Goal: Browse casually: Explore the website without a specific task or goal

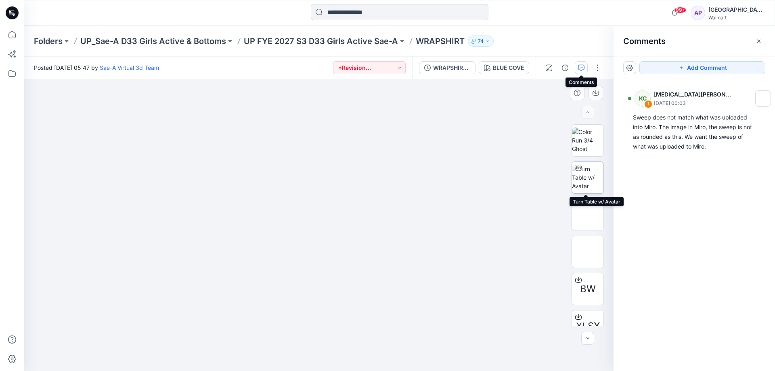
click at [588, 172] on img at bounding box center [587, 177] width 31 height 25
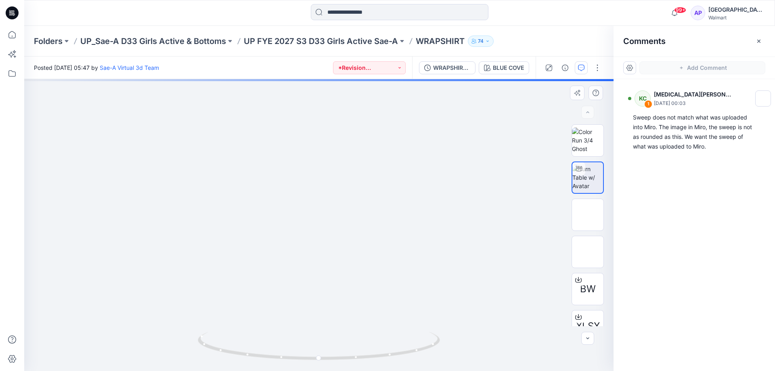
drag, startPoint x: 336, startPoint y: 167, endPoint x: 338, endPoint y: 179, distance: 11.9
click at [338, 179] on img at bounding box center [320, 89] width 848 height 564
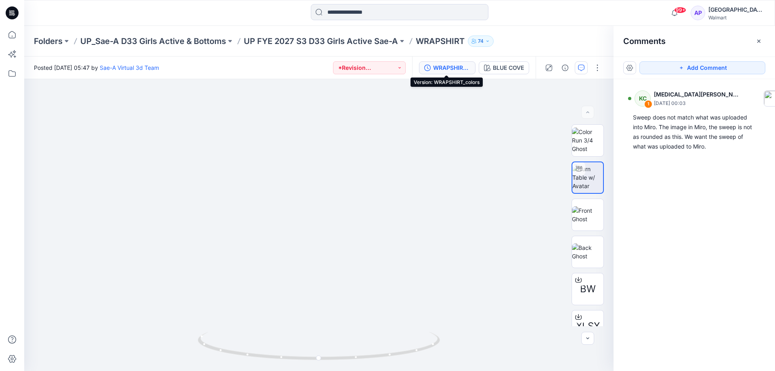
click at [443, 66] on div "WRAPSHIRT_colors" at bounding box center [451, 67] width 37 height 9
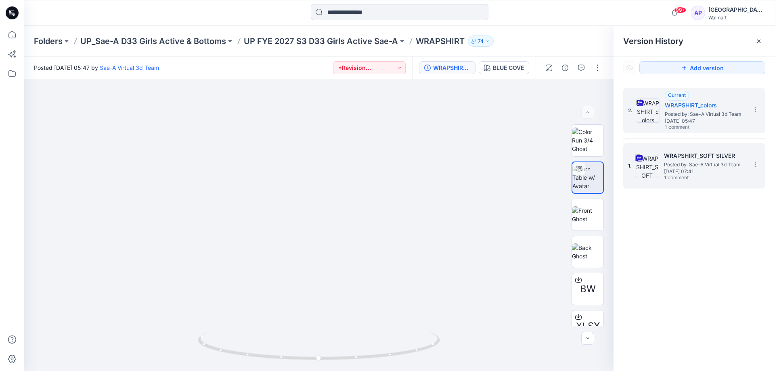
click at [674, 163] on span "Posted by: Sae-A Virtual 3d Team" at bounding box center [704, 165] width 81 height 8
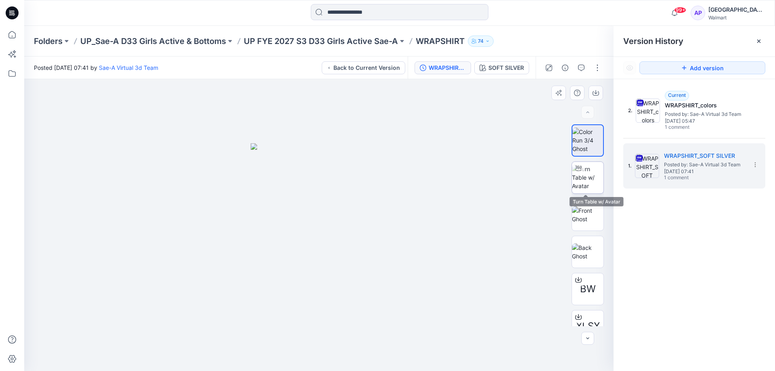
click at [591, 176] on img at bounding box center [587, 177] width 31 height 25
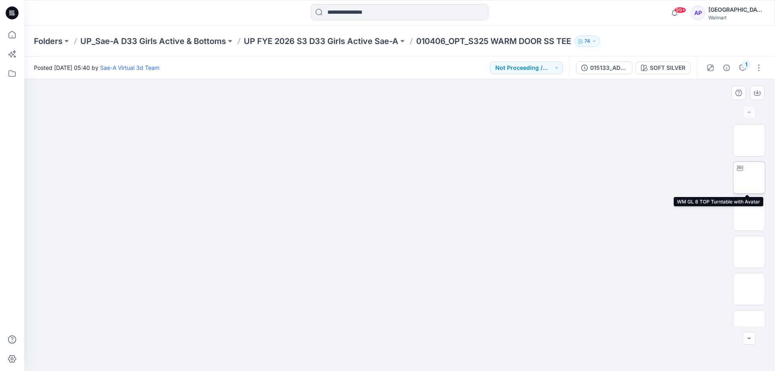
click at [749, 178] on img at bounding box center [749, 178] width 0 height 0
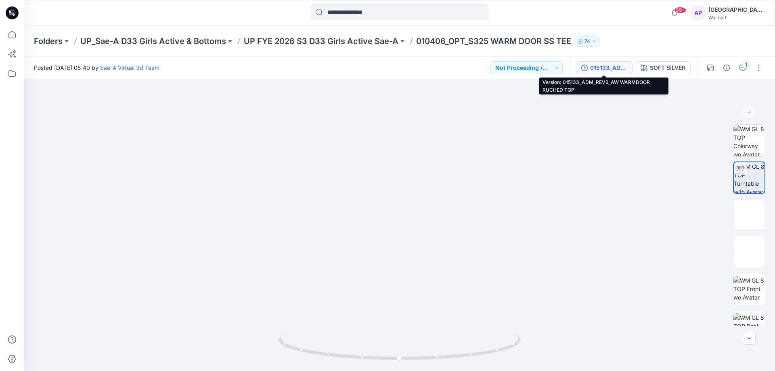
click at [611, 67] on div "015133_ADM_REV2_AW WARMDOOR RUCHED TOP" at bounding box center [608, 67] width 37 height 9
